Goal: Transaction & Acquisition: Purchase product/service

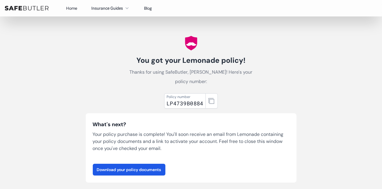
click at [72, 9] on link "Home" at bounding box center [71, 8] width 11 height 5
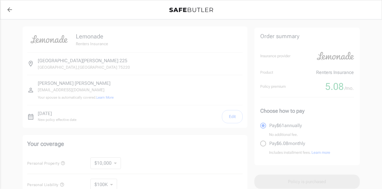
select select "2500"
click at [9, 7] on icon "back to quotes" at bounding box center [9, 9] width 5 height 5
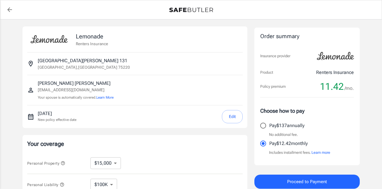
select select "15000"
select select "500"
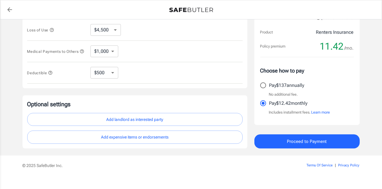
scroll to position [88, 0]
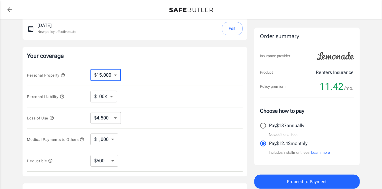
click at [99, 76] on select "$10,000 $15,000 $20,000 $25,000 $30,000 $40,000 $50,000 $100K $150K $200K $250K" at bounding box center [105, 75] width 30 height 12
click at [64, 75] on icon "button" at bounding box center [63, 75] width 5 height 5
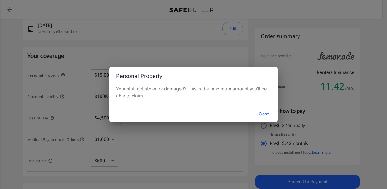
click at [261, 115] on button "Close" at bounding box center [263, 113] width 23 height 13
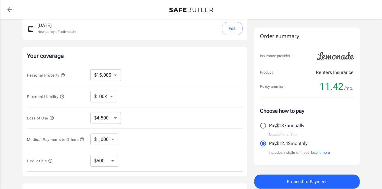
click at [99, 75] on select "$10,000 $15,000 $20,000 $25,000 $30,000 $40,000 $50,000 $100K $150K $200K $250K" at bounding box center [105, 75] width 30 height 12
click at [131, 80] on div "Personal Property $10,000 $15,000 $20,000 $25,000 $30,000 $40,000 $50,000 $100K…" at bounding box center [135, 74] width 216 height 21
click at [116, 73] on select "$10,000 $15,000 $20,000 $25,000 $30,000 $40,000 $50,000 $100K $150K $200K $250K" at bounding box center [105, 75] width 30 height 12
select select "10000"
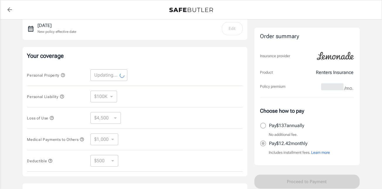
select select "10000"
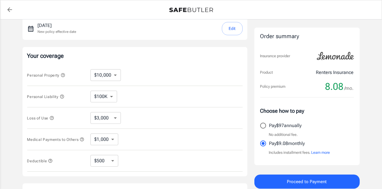
click at [53, 118] on icon "button" at bounding box center [51, 117] width 5 height 5
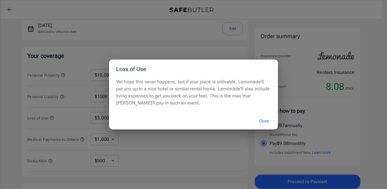
click at [264, 118] on button "Close" at bounding box center [263, 120] width 23 height 13
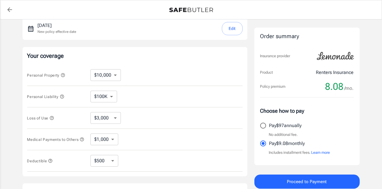
click at [112, 120] on select "$3,000 $6,000 $12,000 $21,000 $36,000 $60,000 $96,000 $153K $198K" at bounding box center [105, 118] width 30 height 12
click at [168, 67] on div "Personal Property $10,000 $15,000 $20,000 $25,000 $30,000 $40,000 $50,000 $100K…" at bounding box center [135, 74] width 216 height 21
click at [105, 118] on select "$3,000 $6,000 $12,000 $21,000 $36,000 $60,000 $96,000 $153K $198K" at bounding box center [105, 118] width 30 height 12
select select "21000"
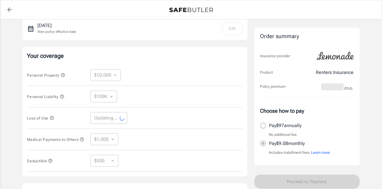
select select "21000"
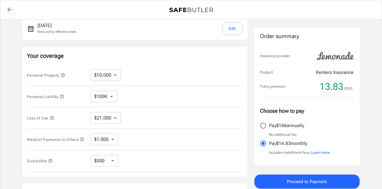
click at [54, 117] on icon "button" at bounding box center [51, 117] width 5 height 5
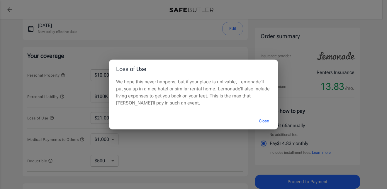
click at [259, 120] on button "Close" at bounding box center [263, 120] width 23 height 13
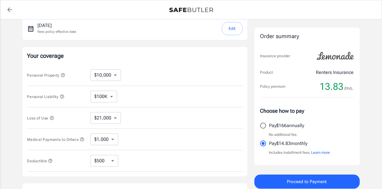
click at [52, 118] on icon "button" at bounding box center [51, 117] width 5 height 5
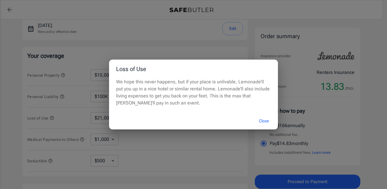
click at [258, 119] on button "Close" at bounding box center [263, 120] width 23 height 13
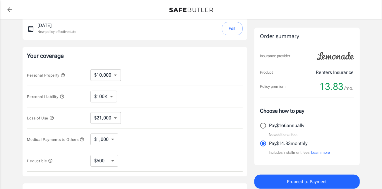
click at [83, 139] on icon "button" at bounding box center [82, 139] width 5 height 5
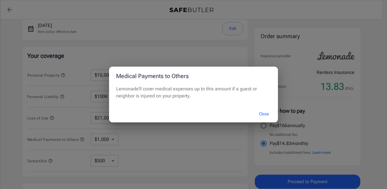
click at [258, 113] on button "Close" at bounding box center [263, 113] width 23 height 13
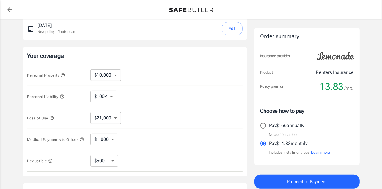
click at [108, 136] on select "$1,000 $2,000 $3,000 $4,000 $5,000" at bounding box center [104, 139] width 28 height 12
click at [151, 124] on div "Loss of Use $3,000 $6,000 $12,000 $21,000 $36,000 $60,000 $96,000 $153K $198K ​" at bounding box center [135, 117] width 216 height 21
click at [113, 141] on select "$1,000 $2,000 $3,000 $4,000 $5,000" at bounding box center [104, 139] width 28 height 12
click at [125, 138] on icon at bounding box center [124, 139] width 5 height 4
click at [114, 139] on select "$1,000 $2,000 $3,000 $4,000 $5,000" at bounding box center [104, 139] width 28 height 12
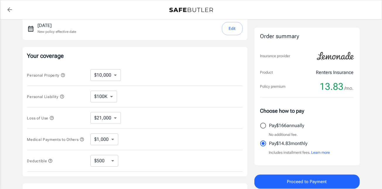
click at [150, 124] on div "Loss of Use $3,000 $6,000 $12,000 $21,000 $36,000 $60,000 $96,000 $153K $198K ​" at bounding box center [135, 117] width 216 height 21
click at [110, 139] on select "$1,000 $2,000 $3,000 $4,000 $5,000" at bounding box center [104, 139] width 28 height 12
click at [131, 135] on div "Medical Payments to Others $1,000 $2,000 $3,000 $4,000 $5,000 ​" at bounding box center [135, 139] width 216 height 21
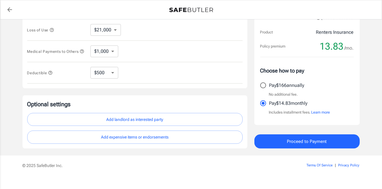
scroll to position [117, 0]
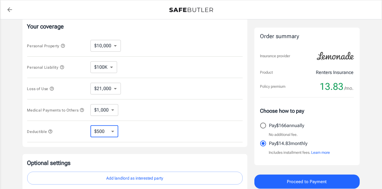
click at [112, 131] on select "$250 $500 $1,000 $2,500" at bounding box center [104, 131] width 28 height 12
select select "250"
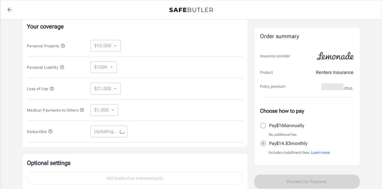
select select "250"
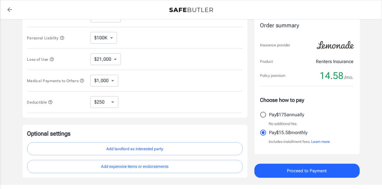
scroll to position [182, 0]
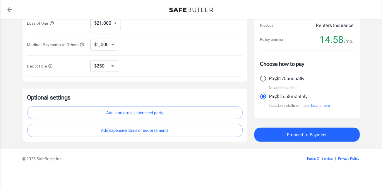
click at [153, 132] on button "Add expensive items or endorsements" at bounding box center [135, 130] width 216 height 13
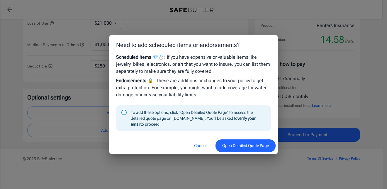
click at [194, 145] on button "Cancel" at bounding box center [200, 145] width 26 height 13
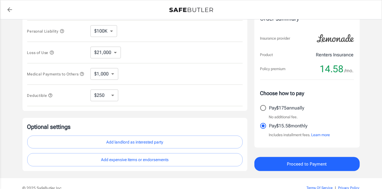
scroll to position [124, 0]
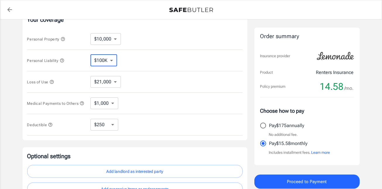
click at [110, 64] on select "$100K $200K $300K $400K $500K" at bounding box center [103, 60] width 27 height 12
click at [155, 58] on div "Personal Liability $100K $200K $300K $400K $500K ​" at bounding box center [135, 60] width 216 height 21
click at [115, 80] on select "$3,000 $6,000 $12,000 $21,000 $36,000 $60,000 $96,000 $153K $198K" at bounding box center [105, 82] width 30 height 12
click at [163, 63] on div "Personal Liability $100K $200K $300K $400K $500K ​" at bounding box center [135, 60] width 216 height 21
click at [109, 42] on select "$10,000 $15,000 $20,000 $25,000 $30,000 $40,000 $50,000 $100K $150K $200K $250K" at bounding box center [105, 39] width 30 height 12
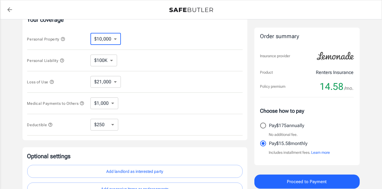
click at [128, 40] on icon at bounding box center [126, 38] width 7 height 7
click at [113, 60] on select "$100K $200K $300K $400K $500K" at bounding box center [103, 60] width 27 height 12
drag, startPoint x: 148, startPoint y: 59, endPoint x: 146, endPoint y: 62, distance: 3.0
click at [148, 59] on div "Personal Liability $100K $200K $300K $400K $500K ​" at bounding box center [135, 60] width 216 height 21
click at [116, 82] on select "$3,000 $6,000 $12,000 $21,000 $36,000 $60,000 $96,000 $153K $198K" at bounding box center [105, 82] width 30 height 12
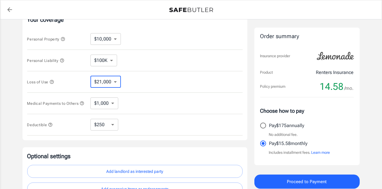
select select "6000"
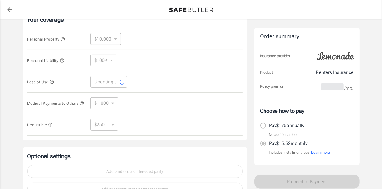
select select "6000"
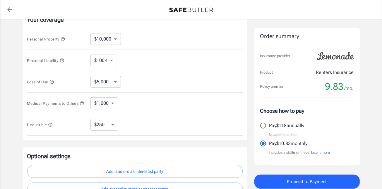
scroll to position [182, 0]
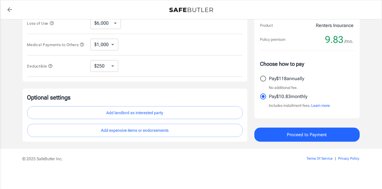
click at [180, 127] on button "Add expensive items or endorsements" at bounding box center [135, 130] width 216 height 13
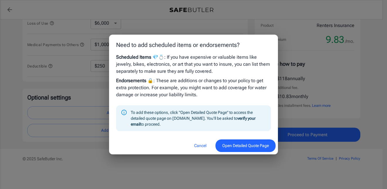
click at [88, 97] on div "Need to add scheduled items or endorsements? Scheduled Items 💎💍 : If you have e…" at bounding box center [193, 94] width 387 height 189
